Goal: Information Seeking & Learning: Check status

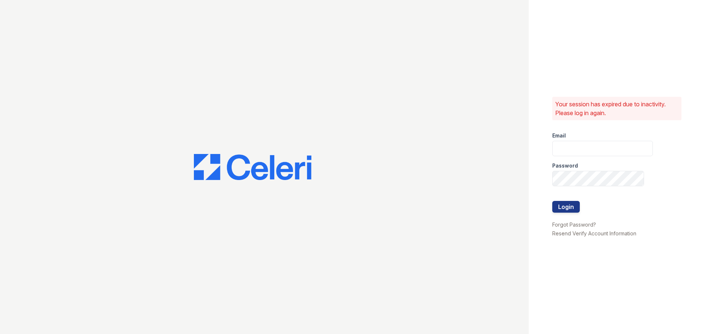
type input "jaxon1@cafmanagement.com"
click at [563, 209] on button "Login" at bounding box center [566, 207] width 28 height 12
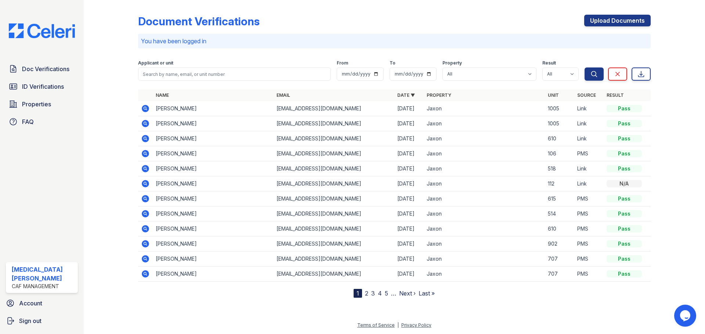
click at [145, 124] on icon at bounding box center [145, 123] width 2 height 2
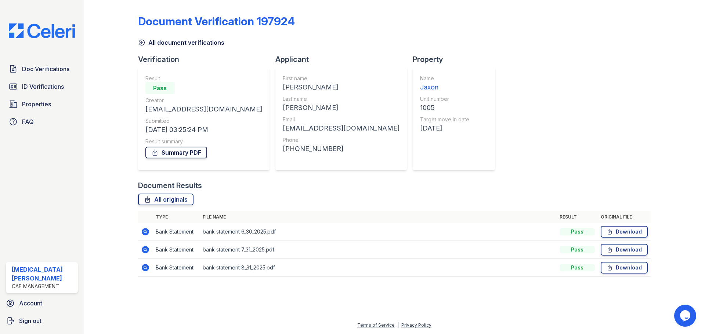
click at [184, 153] on link "Summary PDF" at bounding box center [176, 153] width 62 height 12
click at [144, 233] on icon at bounding box center [145, 231] width 7 height 7
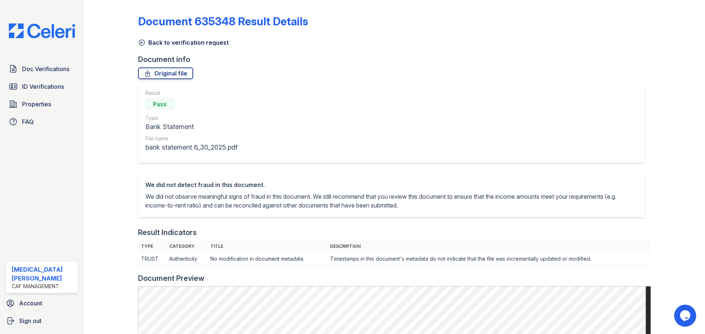
click at [152, 41] on link "Back to verification request" at bounding box center [183, 42] width 91 height 9
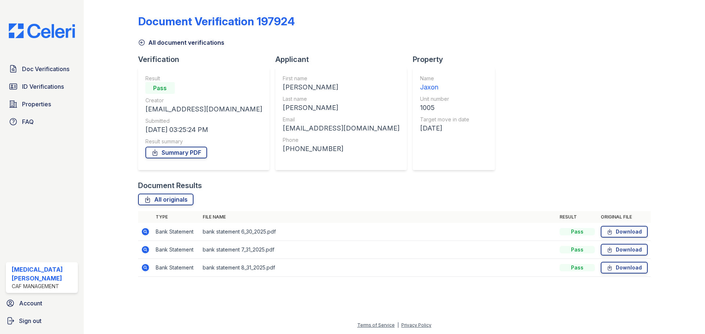
click at [152, 46] on link "All document verifications" at bounding box center [181, 42] width 86 height 9
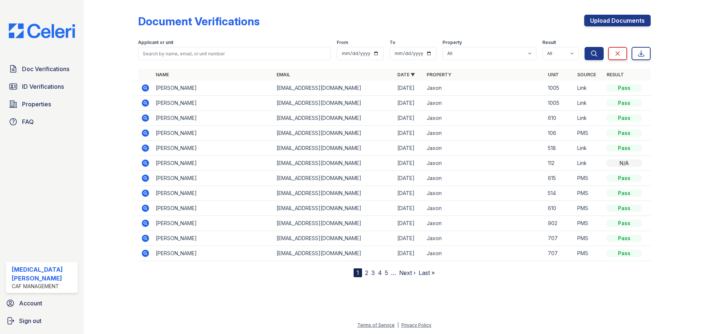
click at [145, 85] on icon at bounding box center [145, 87] width 7 height 7
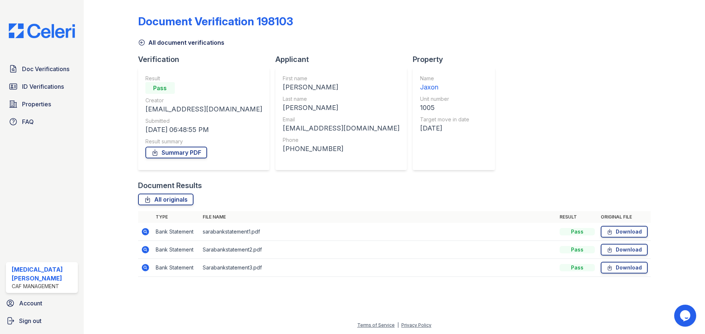
click at [142, 232] on icon at bounding box center [145, 231] width 7 height 7
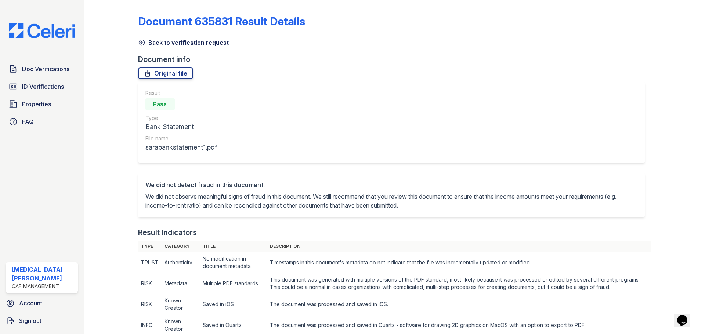
click at [173, 39] on div "Back to verification request" at bounding box center [394, 40] width 512 height 13
click at [172, 39] on link "Back to verification request" at bounding box center [183, 42] width 91 height 9
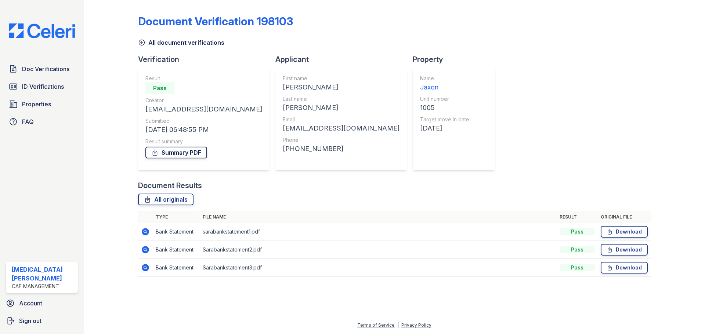
click at [176, 151] on link "Summary PDF" at bounding box center [176, 153] width 62 height 12
click at [179, 152] on link "Summary PDF" at bounding box center [176, 153] width 62 height 12
click at [44, 86] on span "ID Verifications" at bounding box center [43, 86] width 42 height 9
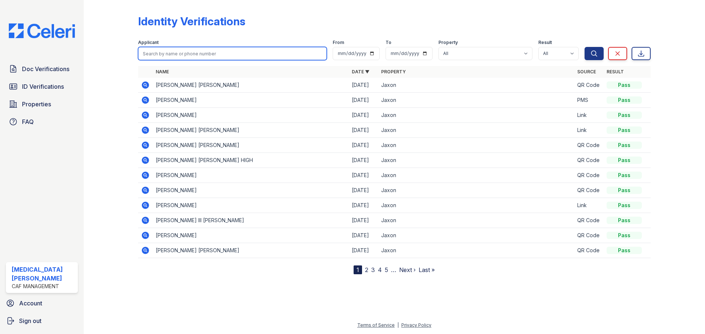
click at [185, 52] on input "search" at bounding box center [232, 53] width 189 height 13
type input "sara"
click at [584, 47] on button "Search" at bounding box center [593, 53] width 19 height 13
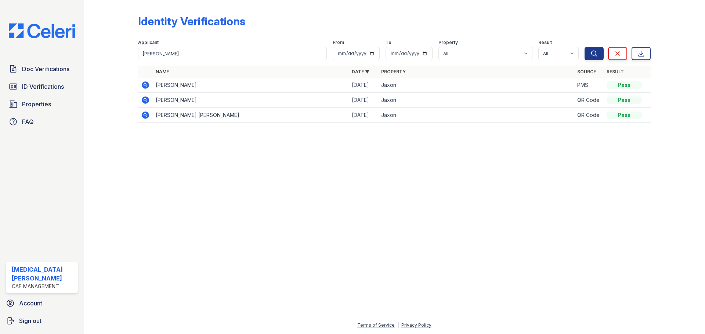
click at [143, 86] on icon at bounding box center [145, 84] width 7 height 7
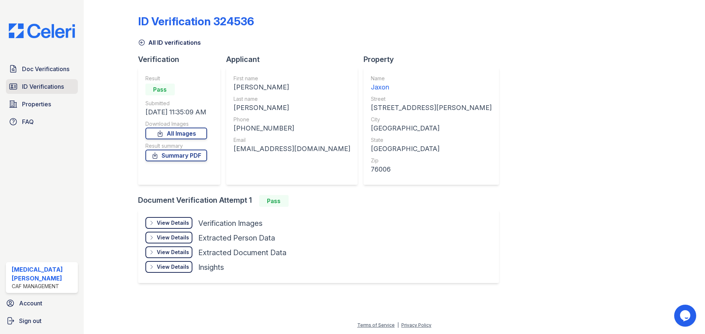
click at [48, 87] on span "ID Verifications" at bounding box center [43, 86] width 42 height 9
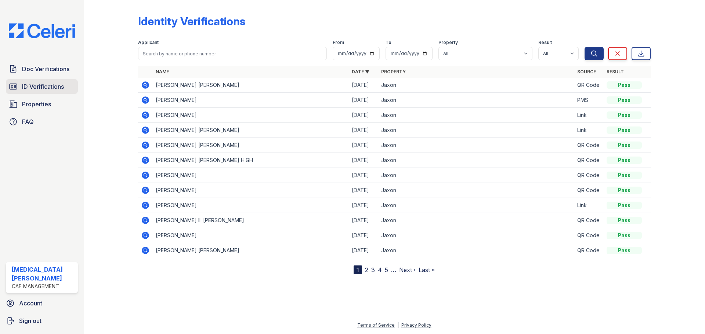
click at [41, 92] on link "ID Verifications" at bounding box center [42, 86] width 72 height 15
click at [113, 32] on div at bounding box center [116, 139] width 43 height 272
click at [256, 43] on div "Applicant" at bounding box center [232, 43] width 189 height 7
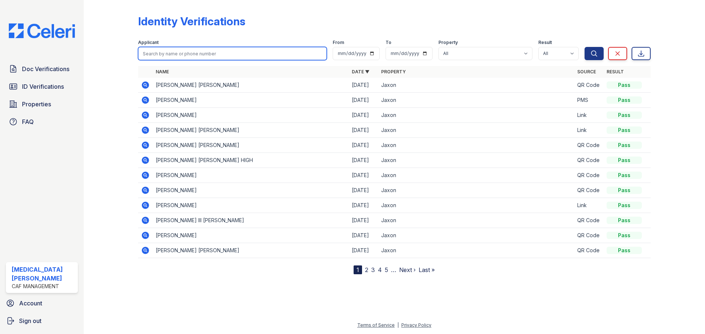
click at [190, 57] on input "search" at bounding box center [232, 53] width 189 height 13
type input "garner"
click at [584, 47] on button "Search" at bounding box center [593, 53] width 19 height 13
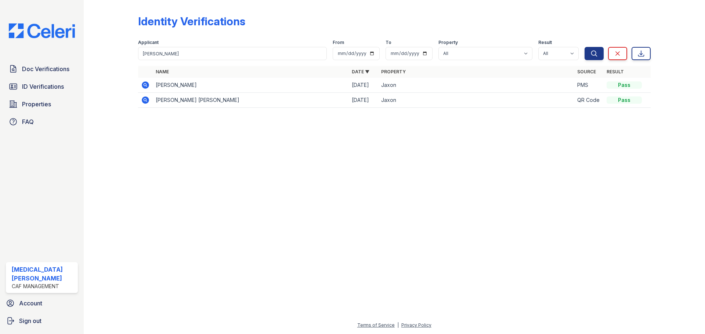
click at [145, 103] on icon at bounding box center [145, 100] width 7 height 7
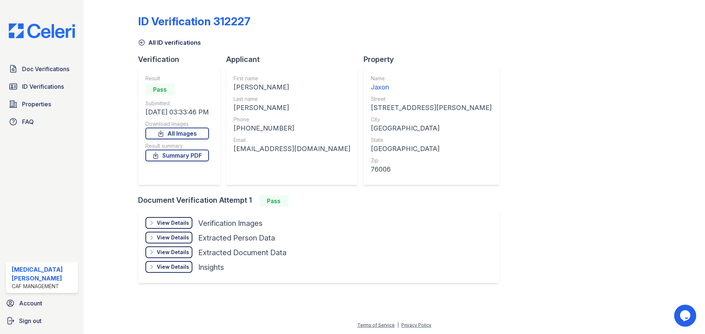
click at [174, 157] on link "Summary PDF" at bounding box center [176, 156] width 63 height 12
click at [46, 86] on span "ID Verifications" at bounding box center [43, 86] width 42 height 9
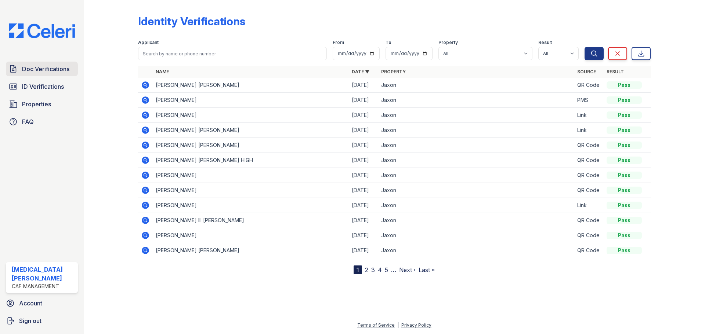
click at [53, 70] on span "Doc Verifications" at bounding box center [45, 69] width 47 height 9
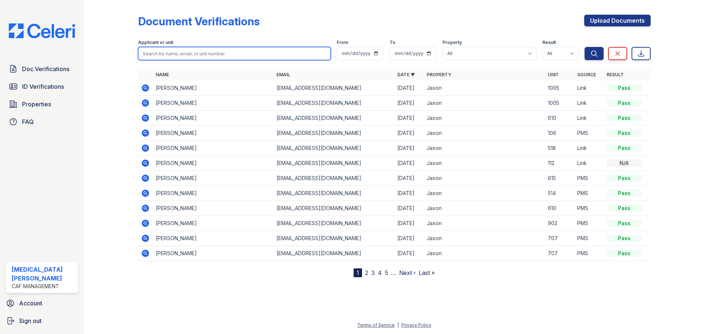
click at [178, 55] on input "search" at bounding box center [234, 53] width 193 height 13
click at [147, 254] on icon at bounding box center [145, 253] width 7 height 7
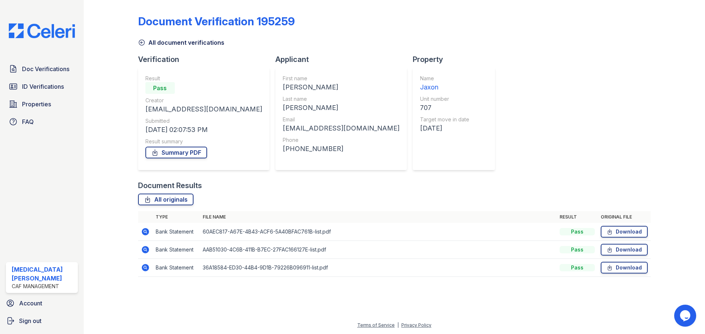
click at [143, 266] on icon at bounding box center [145, 267] width 7 height 7
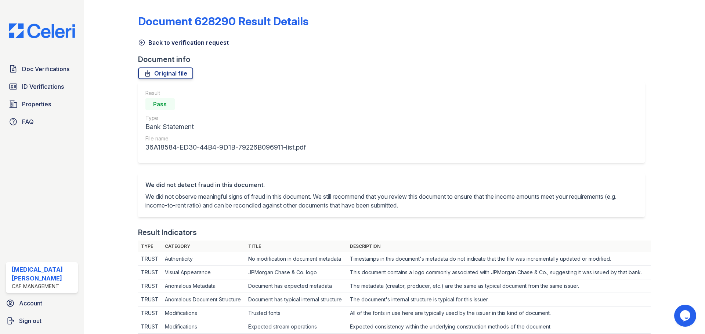
click at [152, 41] on link "Back to verification request" at bounding box center [183, 42] width 91 height 9
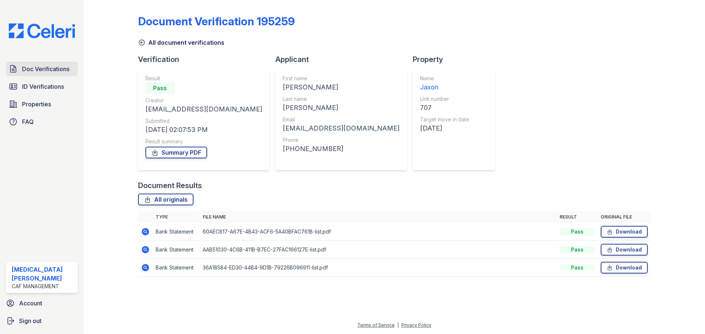
click at [31, 72] on span "Doc Verifications" at bounding box center [45, 69] width 47 height 9
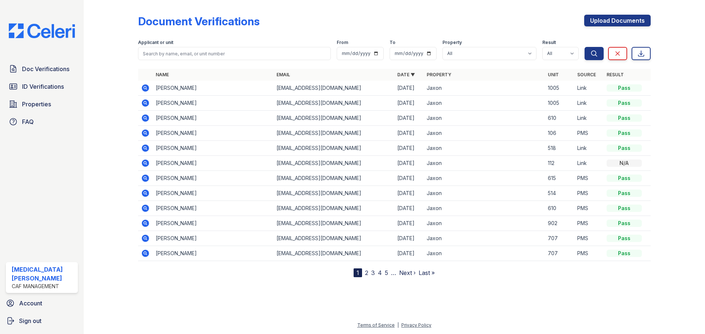
click at [145, 195] on icon at bounding box center [145, 193] width 7 height 7
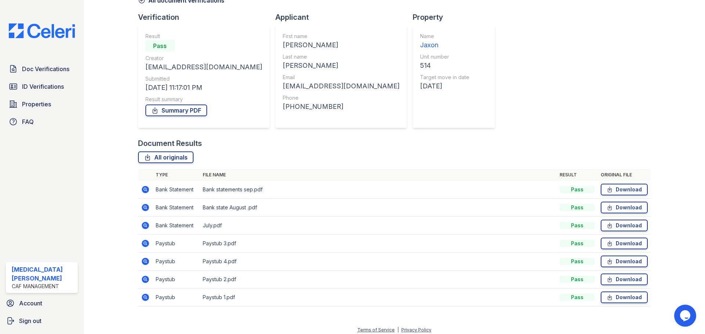
scroll to position [47, 0]
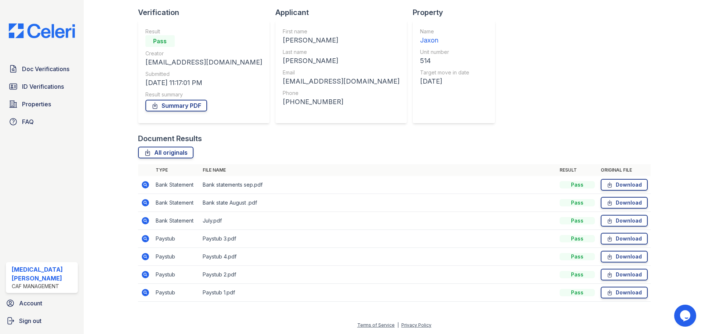
click at [148, 294] on icon at bounding box center [145, 292] width 7 height 7
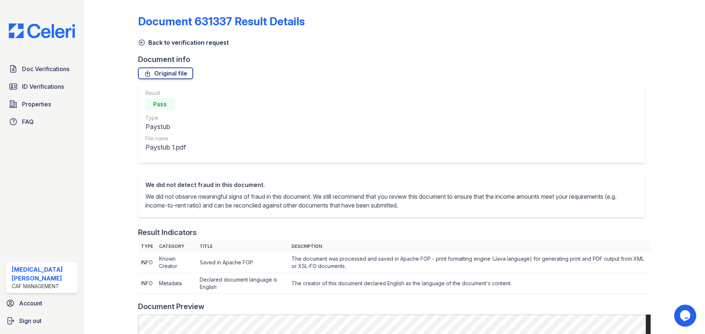
click at [146, 44] on link "Back to verification request" at bounding box center [183, 42] width 91 height 9
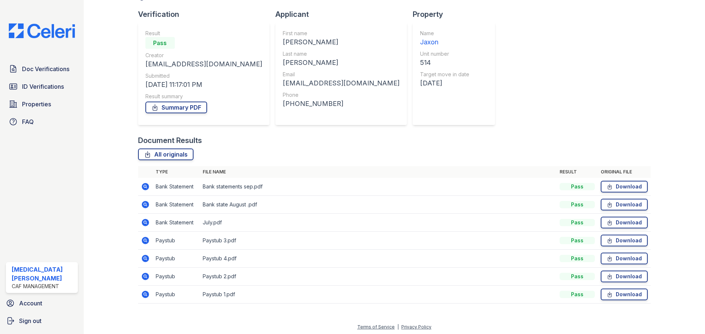
scroll to position [47, 0]
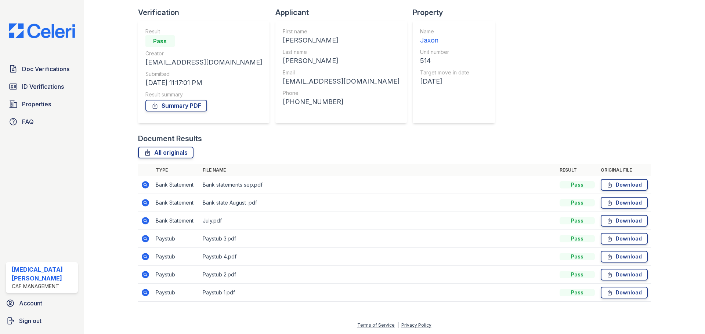
click at [145, 276] on icon at bounding box center [145, 274] width 7 height 7
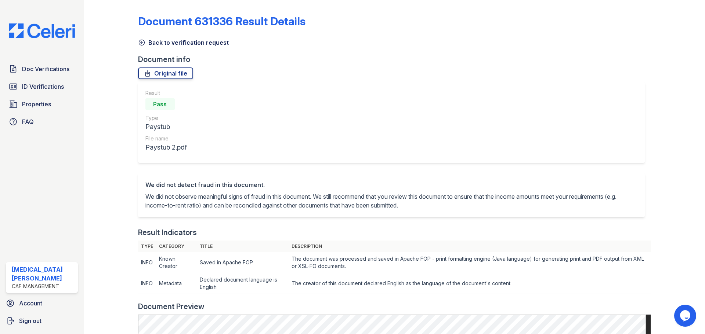
click at [168, 39] on link "Back to verification request" at bounding box center [183, 42] width 91 height 9
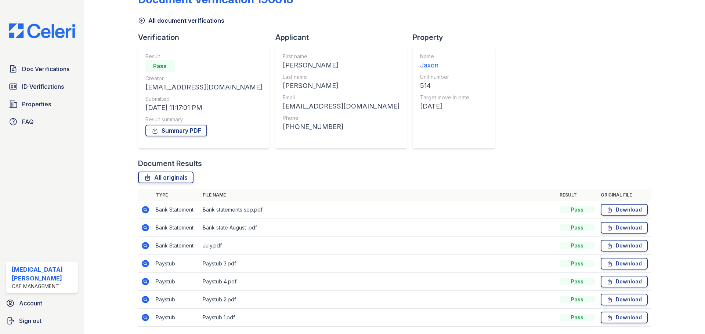
scroll to position [47, 0]
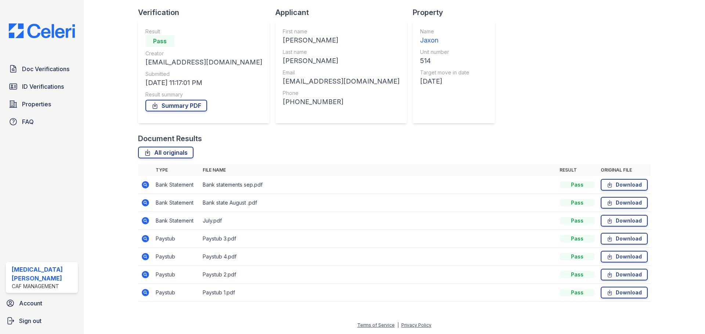
click at [147, 238] on icon at bounding box center [145, 238] width 7 height 7
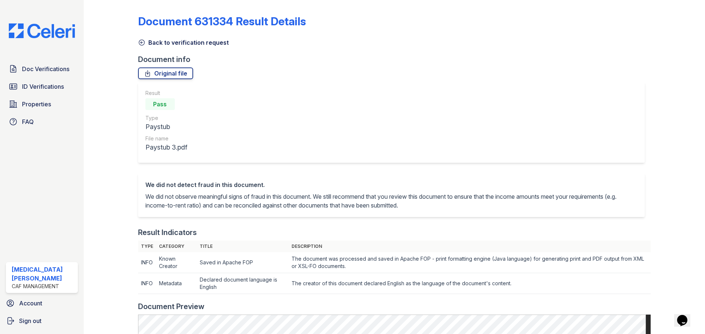
click at [179, 40] on link "Back to verification request" at bounding box center [183, 42] width 91 height 9
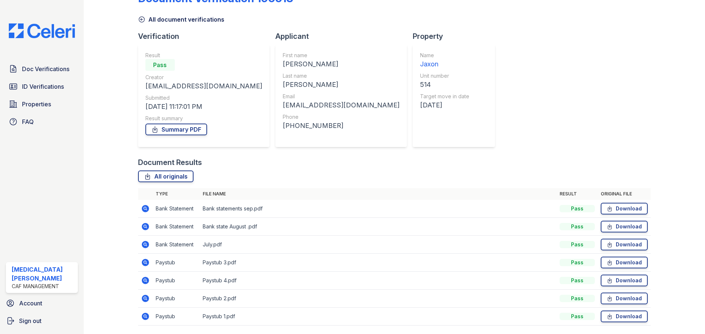
scroll to position [47, 0]
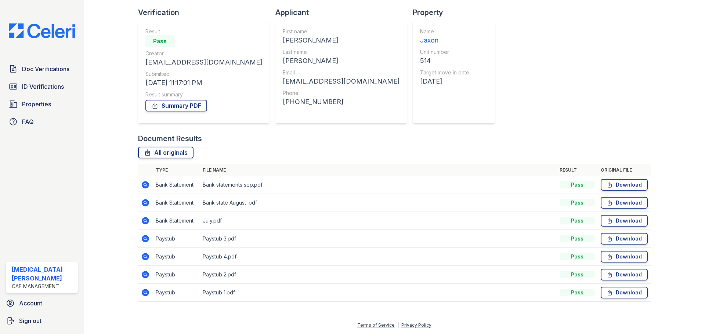
click at [144, 222] on icon at bounding box center [145, 220] width 7 height 7
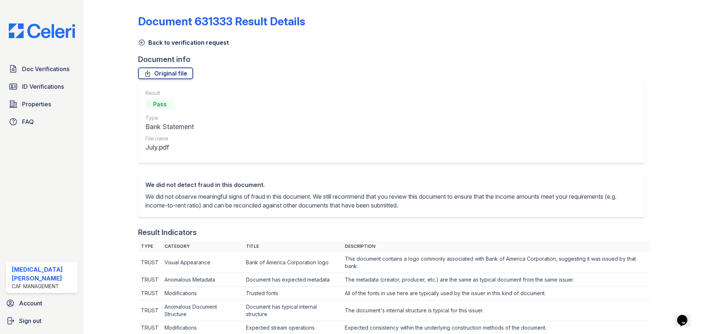
click at [178, 42] on link "Back to verification request" at bounding box center [183, 42] width 91 height 9
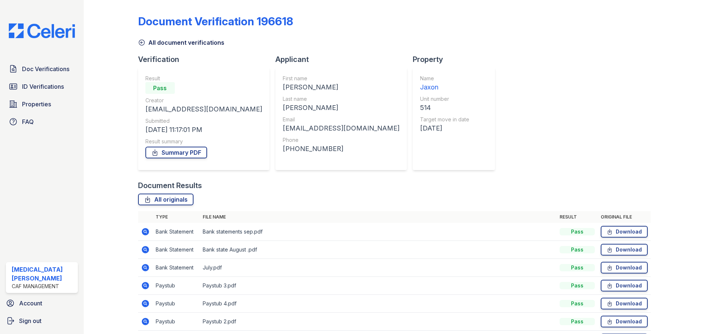
drag, startPoint x: 175, startPoint y: 155, endPoint x: 170, endPoint y: 159, distance: 6.0
click at [175, 155] on link "Summary PDF" at bounding box center [176, 153] width 62 height 12
click at [167, 40] on link "All document verifications" at bounding box center [181, 42] width 86 height 9
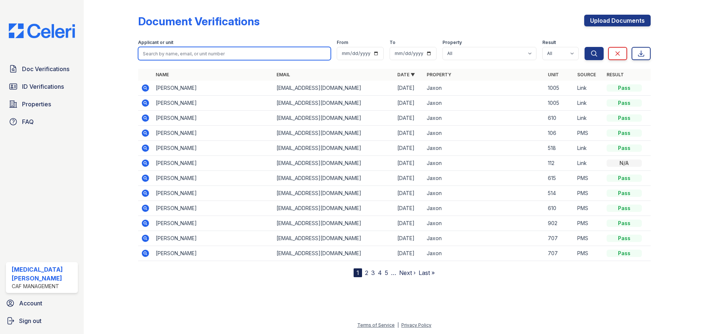
click at [196, 51] on input "search" at bounding box center [234, 53] width 193 height 13
type input "jennife"
click at [584, 47] on button "Search" at bounding box center [593, 53] width 19 height 13
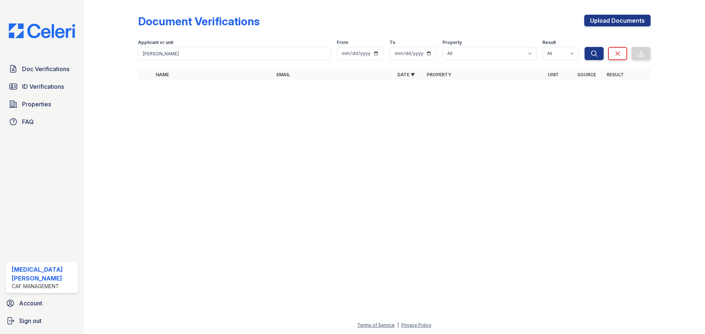
click at [177, 79] on th "Name" at bounding box center [213, 75] width 121 height 12
click at [176, 54] on input "jennife" at bounding box center [234, 53] width 193 height 13
type input "jennifer"
click at [584, 47] on button "Search" at bounding box center [593, 53] width 19 height 13
click at [324, 57] on input "jennifer" at bounding box center [234, 53] width 193 height 13
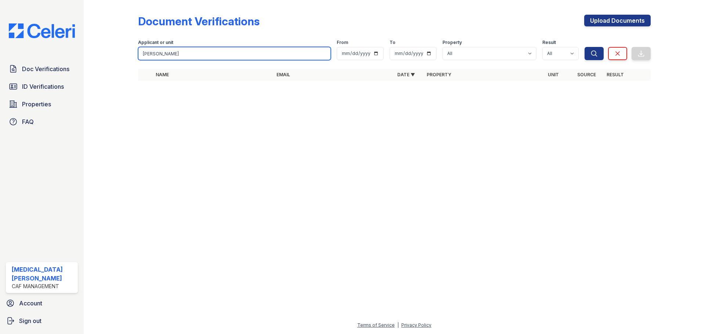
click at [324, 55] on input "jennifer" at bounding box center [234, 53] width 193 height 13
click at [324, 54] on input "jennifer" at bounding box center [234, 53] width 193 height 13
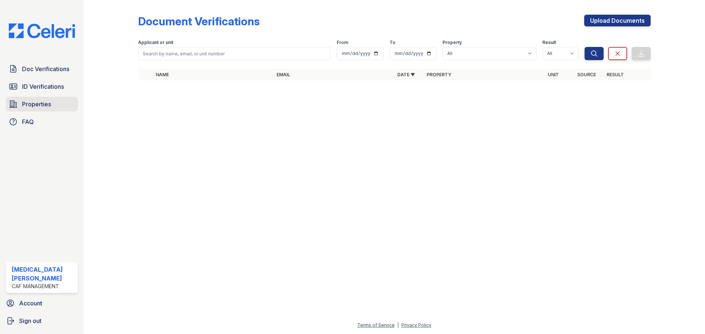
click at [26, 102] on span "Properties" at bounding box center [36, 104] width 29 height 9
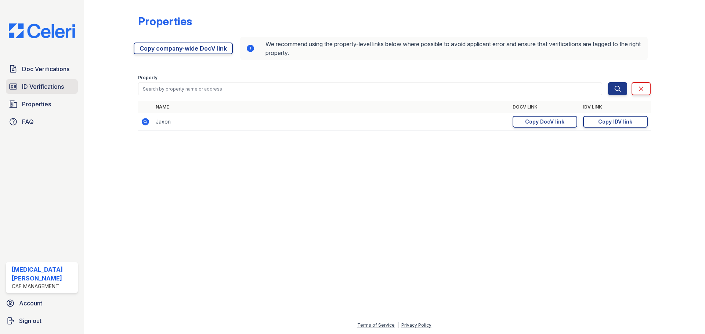
click at [46, 87] on span "ID Verifications" at bounding box center [43, 86] width 42 height 9
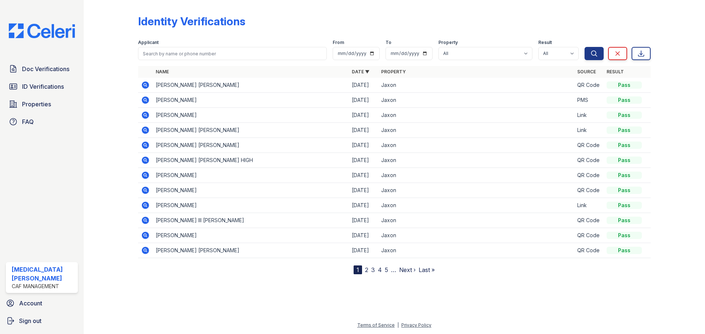
click at [144, 114] on icon at bounding box center [145, 115] width 2 height 2
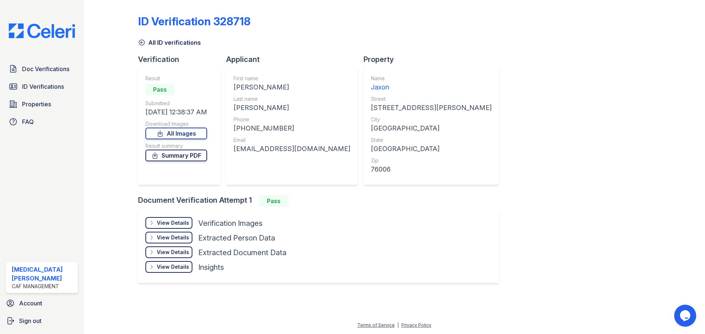
click at [183, 158] on link "Summary PDF" at bounding box center [176, 156] width 62 height 12
click at [44, 86] on span "ID Verifications" at bounding box center [43, 86] width 42 height 9
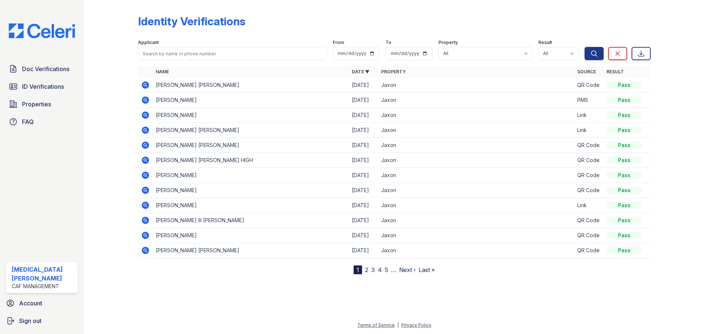
click at [143, 131] on icon at bounding box center [145, 130] width 7 height 7
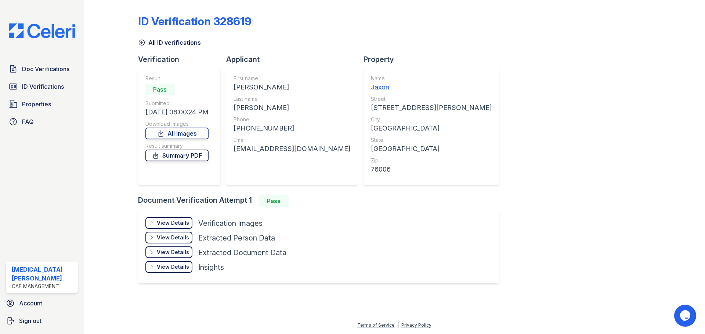
click at [186, 158] on link "Summary PDF" at bounding box center [176, 156] width 63 height 12
click at [56, 63] on link "Doc Verifications" at bounding box center [42, 69] width 72 height 15
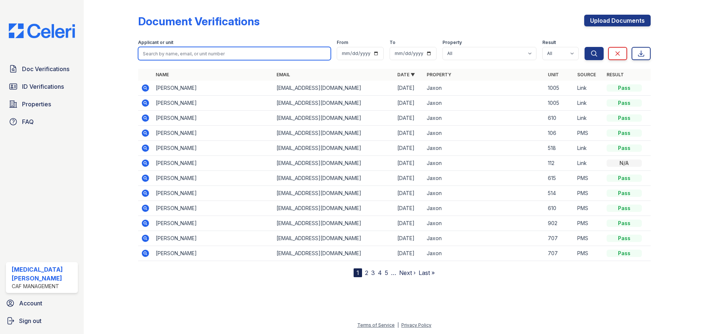
click at [181, 52] on input "search" at bounding box center [234, 53] width 193 height 13
type input "[PERSON_NAME]"
click at [584, 47] on button "Search" at bounding box center [593, 53] width 19 height 13
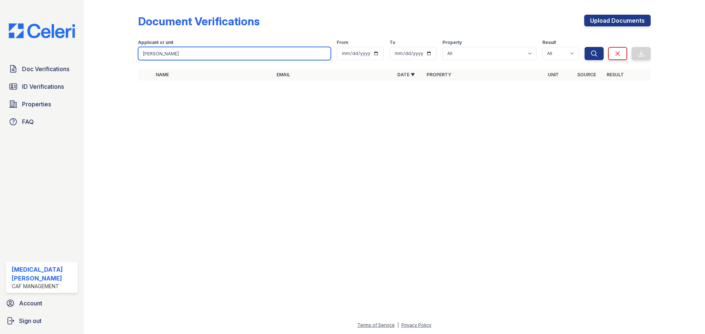
drag, startPoint x: 183, startPoint y: 53, endPoint x: 114, endPoint y: 53, distance: 69.4
click at [114, 53] on div "Document Verifications Upload Documents Filter Applicant or unit [PERSON_NAME] …" at bounding box center [393, 50] width 597 height 100
type input "[PERSON_NAME]"
click at [584, 47] on button "Search" at bounding box center [593, 53] width 19 height 13
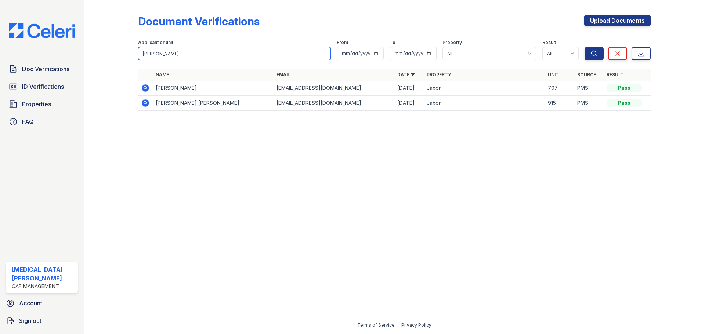
drag, startPoint x: 157, startPoint y: 55, endPoint x: 137, endPoint y: 57, distance: 20.3
click at [137, 57] on div "Document Verifications Upload Documents Filter Applicant or unit [PERSON_NAME] …" at bounding box center [393, 65] width 597 height 130
click at [584, 47] on button "Search" at bounding box center [593, 53] width 19 height 13
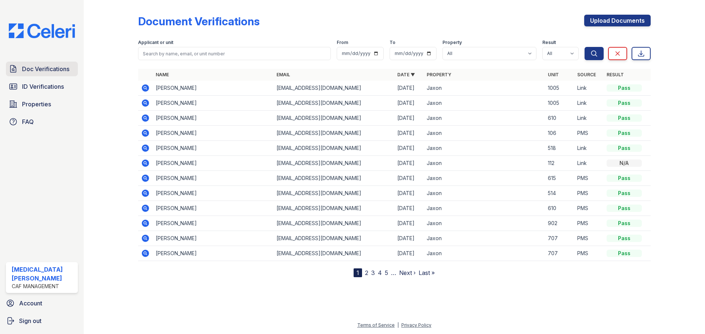
click at [54, 73] on span "Doc Verifications" at bounding box center [45, 69] width 47 height 9
